Goal: Task Accomplishment & Management: Manage account settings

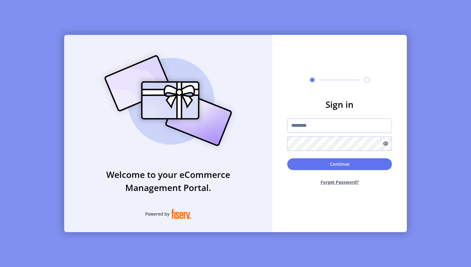
click at [331, 125] on input "text" at bounding box center [339, 125] width 105 height 14
type input "**********"
click at [317, 163] on button "Continue" at bounding box center [339, 164] width 105 height 12
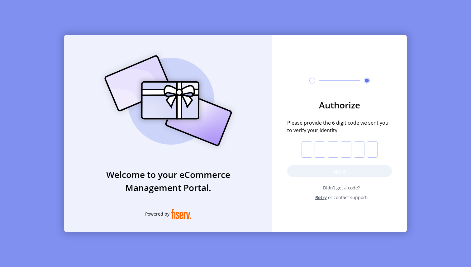
click at [306, 147] on input "text" at bounding box center [307, 149] width 11 height 16
paste input "*"
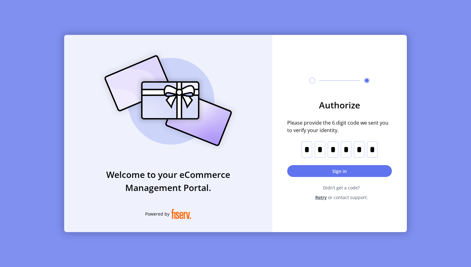
type input "*"
click at [342, 172] on button "Sign in" at bounding box center [339, 171] width 105 height 12
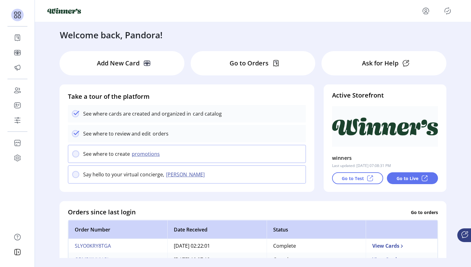
click at [352, 183] on div "Go to Test" at bounding box center [357, 178] width 51 height 12
